Goal: Find specific page/section: Find specific page/section

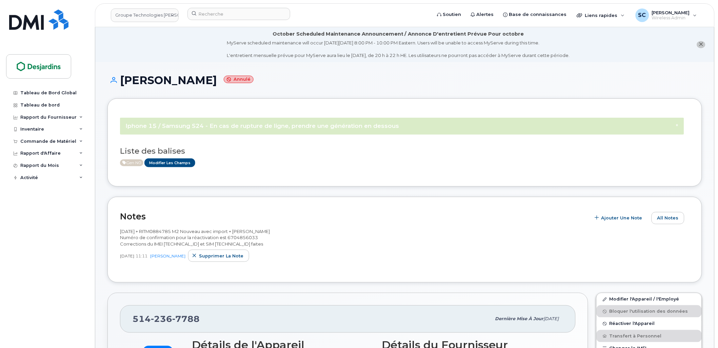
drag, startPoint x: 120, startPoint y: 231, endPoint x: 316, endPoint y: 246, distance: 196.9
click at [316, 246] on div "Notes Ajouter une Note All Notes 2025-09-24 + RITM0884785 M2 Nouveau avec impor…" at bounding box center [404, 240] width 595 height 86
copy span "2025-09-24 + RITM0884785 M2 Nouveau avec import + Maxime Drouin Numéro de confi…"
click at [262, 16] on input at bounding box center [238, 14] width 103 height 12
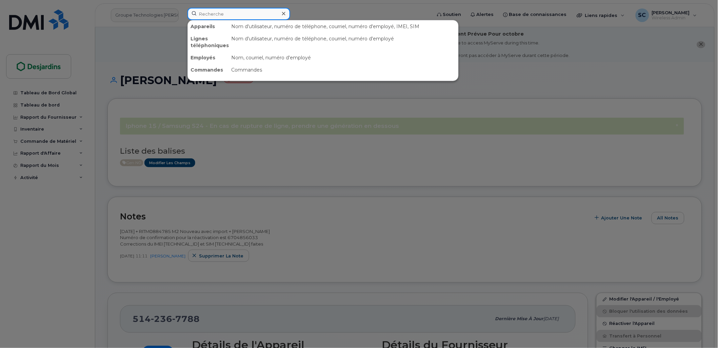
paste input "5142664345"
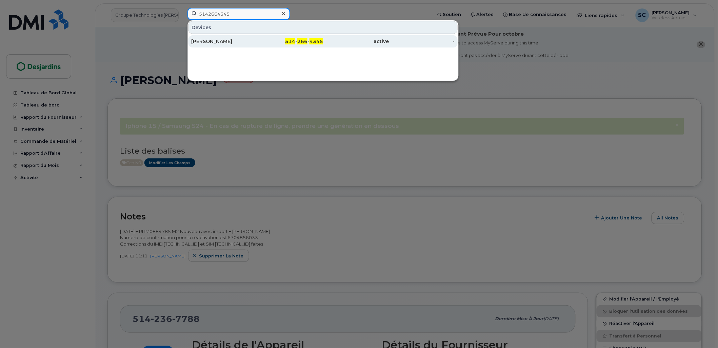
type input "5142664345"
click at [226, 40] on div "Marie Michele Briere" at bounding box center [224, 41] width 66 height 7
